Goal: Transaction & Acquisition: Purchase product/service

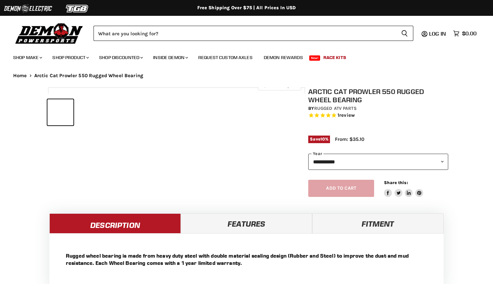
select select "******"
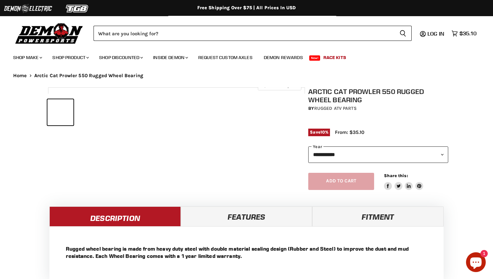
select select "******"
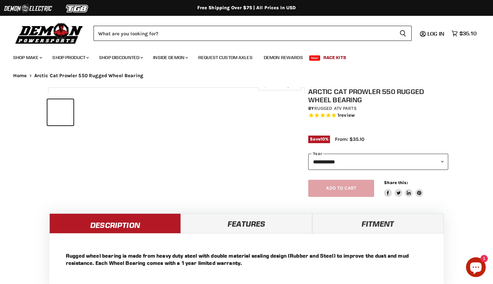
select select "******"
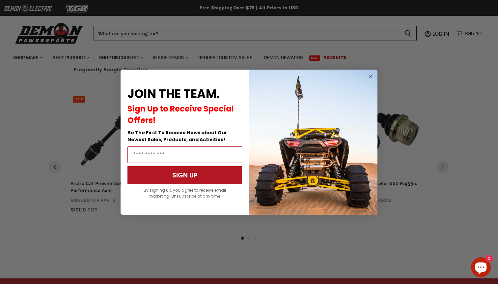
scroll to position [549, 0]
